Goal: Task Accomplishment & Management: Manage account settings

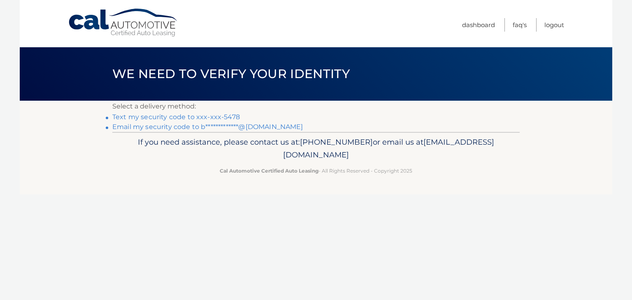
click at [222, 117] on link "Text my security code to xxx-xxx-5478" at bounding box center [175, 117] width 127 height 8
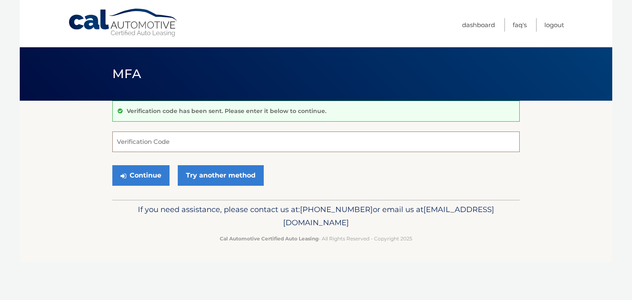
click at [150, 144] on input "Verification Code" at bounding box center [315, 142] width 407 height 21
type input "222834"
click at [148, 180] on button "Continue" at bounding box center [140, 175] width 57 height 21
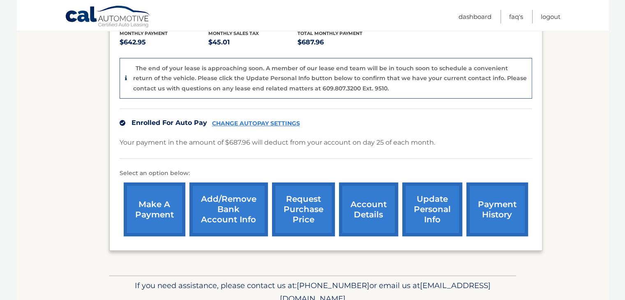
scroll to position [179, 0]
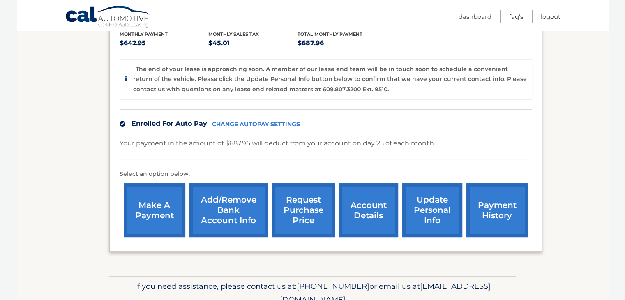
click at [367, 219] on link "account details" at bounding box center [368, 210] width 59 height 54
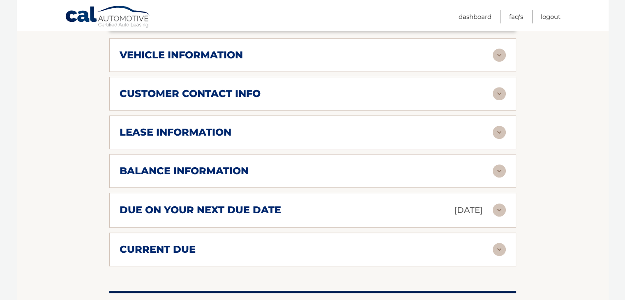
scroll to position [361, 0]
click at [498, 131] on img at bounding box center [499, 132] width 13 height 13
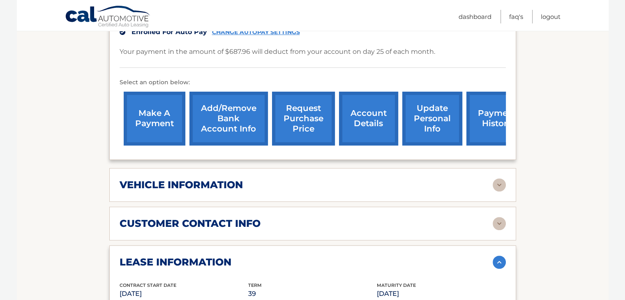
scroll to position [231, 0]
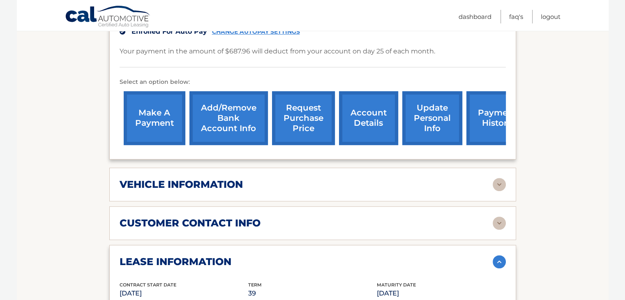
click at [301, 122] on link "request purchase price" at bounding box center [303, 118] width 63 height 54
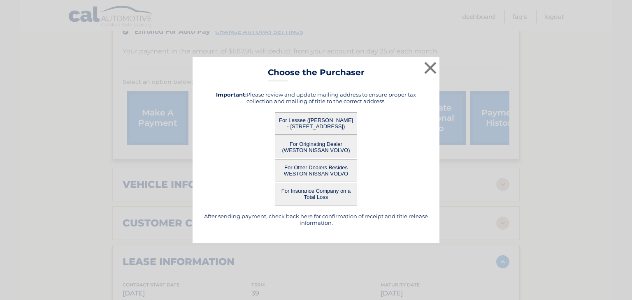
click at [315, 119] on button "For Lessee (LADERK MENDEZ - 1152 Tamarind Way, , Boca raton, FL 33486)" at bounding box center [316, 123] width 82 height 23
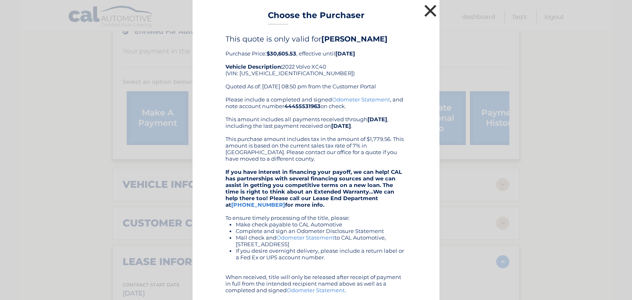
click at [422, 14] on button "×" at bounding box center [430, 10] width 16 height 16
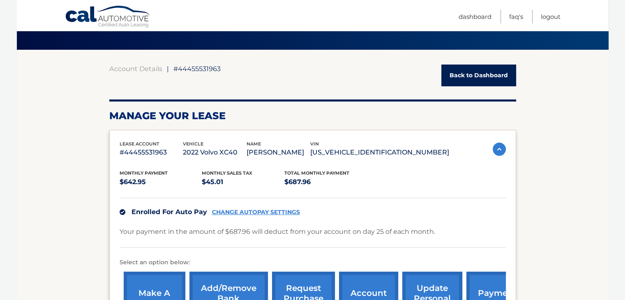
scroll to position [52, 0]
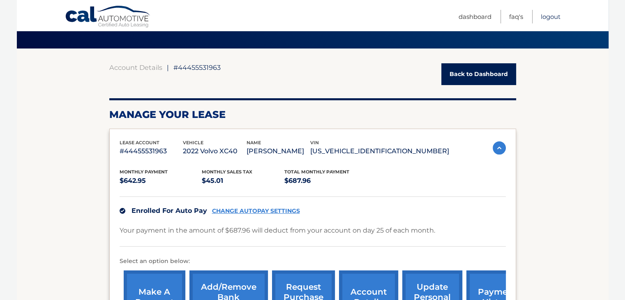
click at [552, 16] on link "Logout" at bounding box center [551, 17] width 20 height 14
